Goal: Transaction & Acquisition: Purchase product/service

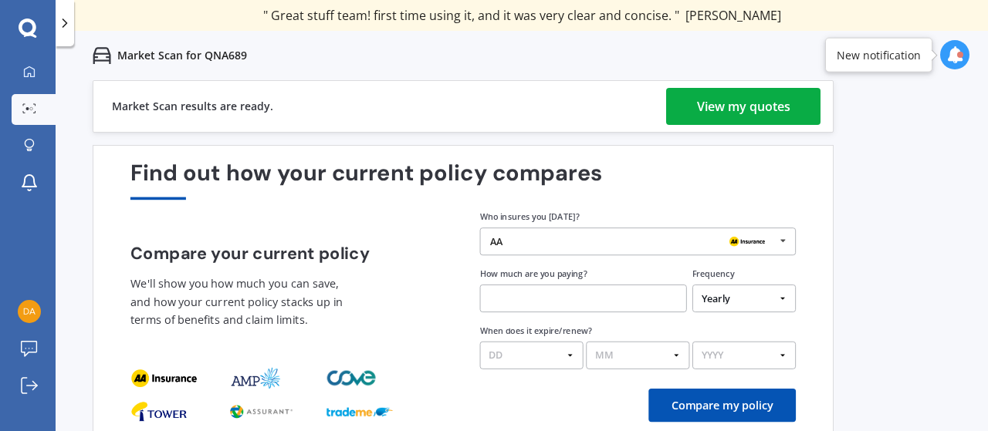
click at [724, 107] on div "View my quotes" at bounding box center [743, 106] width 93 height 37
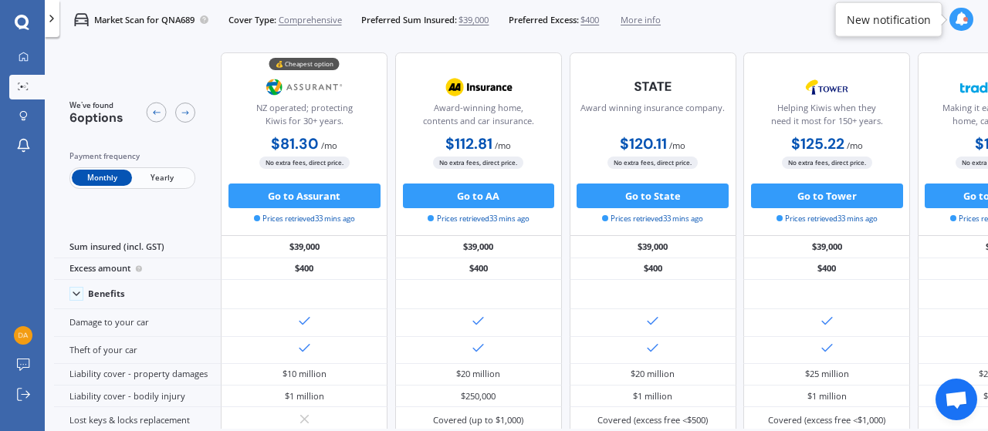
click at [171, 177] on span "Yearly" at bounding box center [162, 178] width 60 height 16
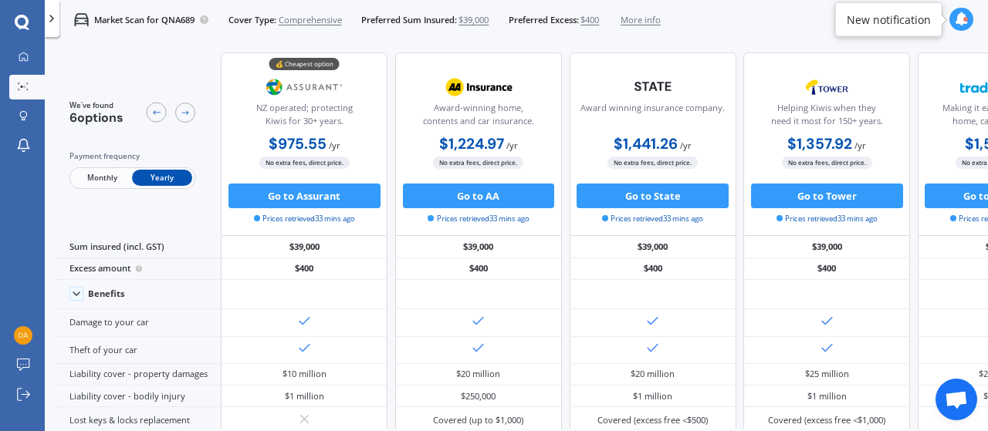
click at [482, 19] on span "$39,000" at bounding box center [473, 20] width 30 height 12
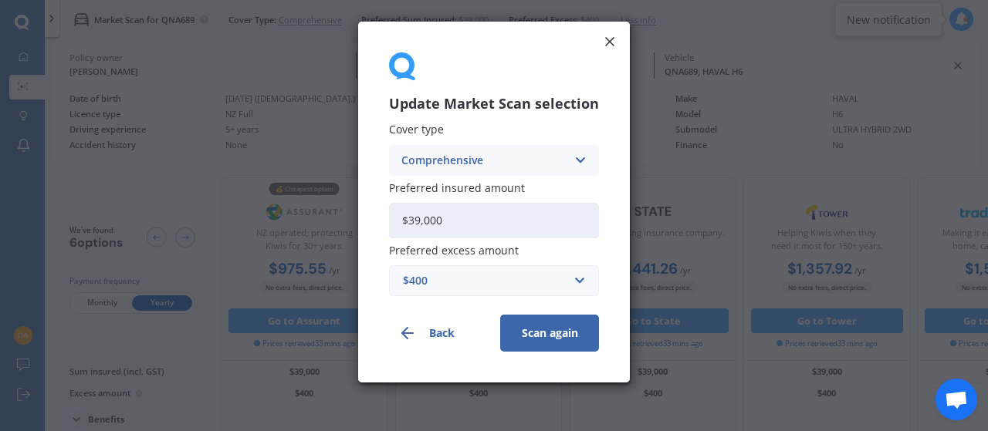
click at [486, 218] on input "$39,000" at bounding box center [494, 220] width 210 height 35
type input "$3"
type input "$4"
type input "$38,000"
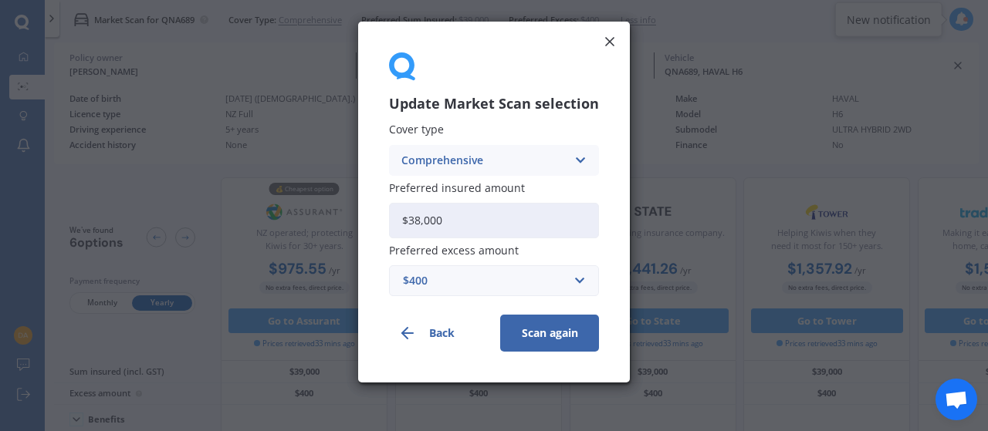
click at [533, 337] on button "Scan again" at bounding box center [549, 333] width 99 height 37
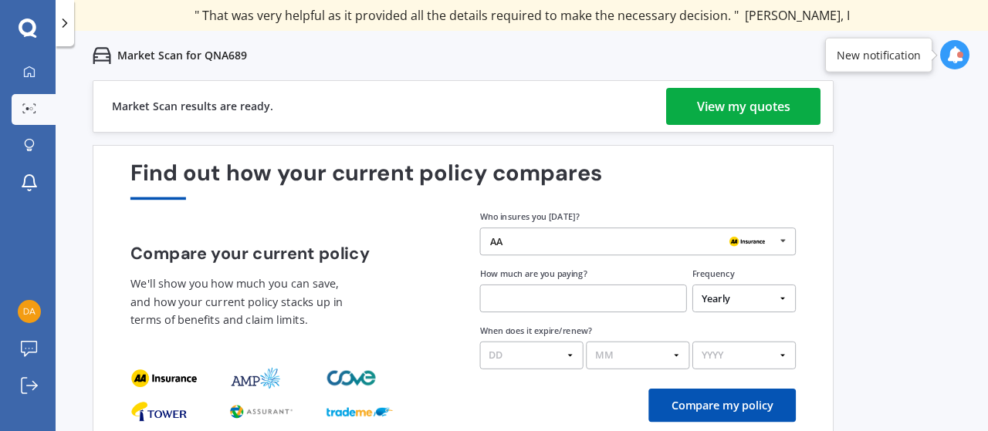
click at [714, 109] on div "View my quotes" at bounding box center [743, 106] width 93 height 37
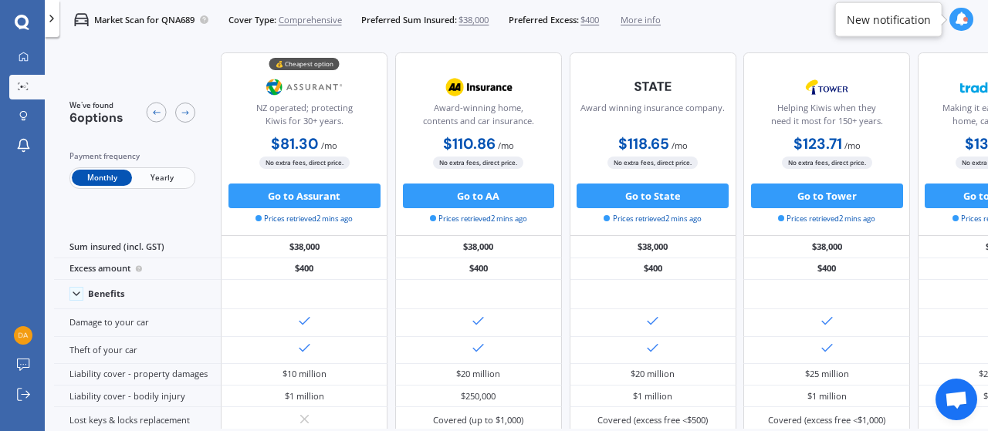
click at [149, 177] on span "Yearly" at bounding box center [162, 178] width 60 height 16
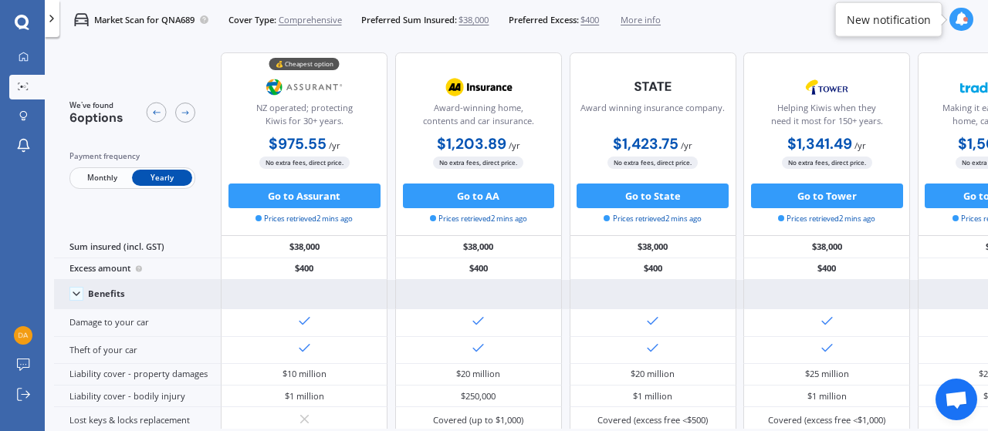
click at [79, 292] on polyline at bounding box center [76, 293] width 6 height 3
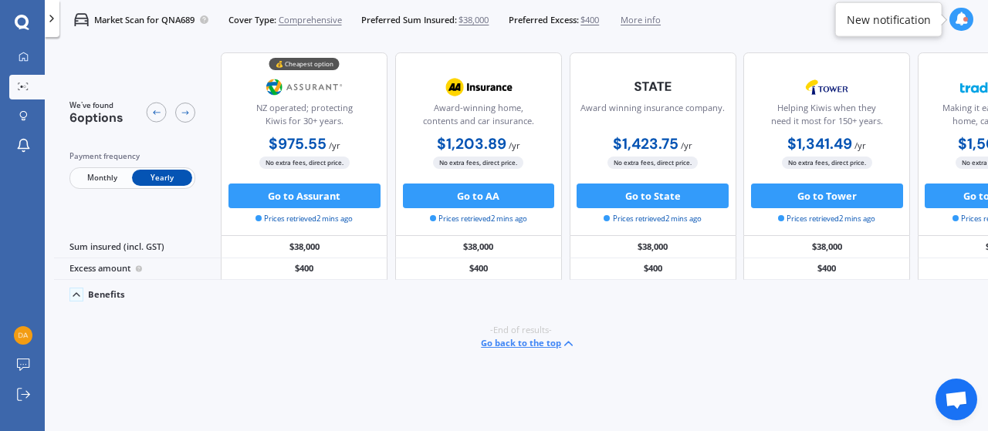
click at [79, 291] on icon at bounding box center [76, 295] width 12 height 12
